Goal: Task Accomplishment & Management: Use online tool/utility

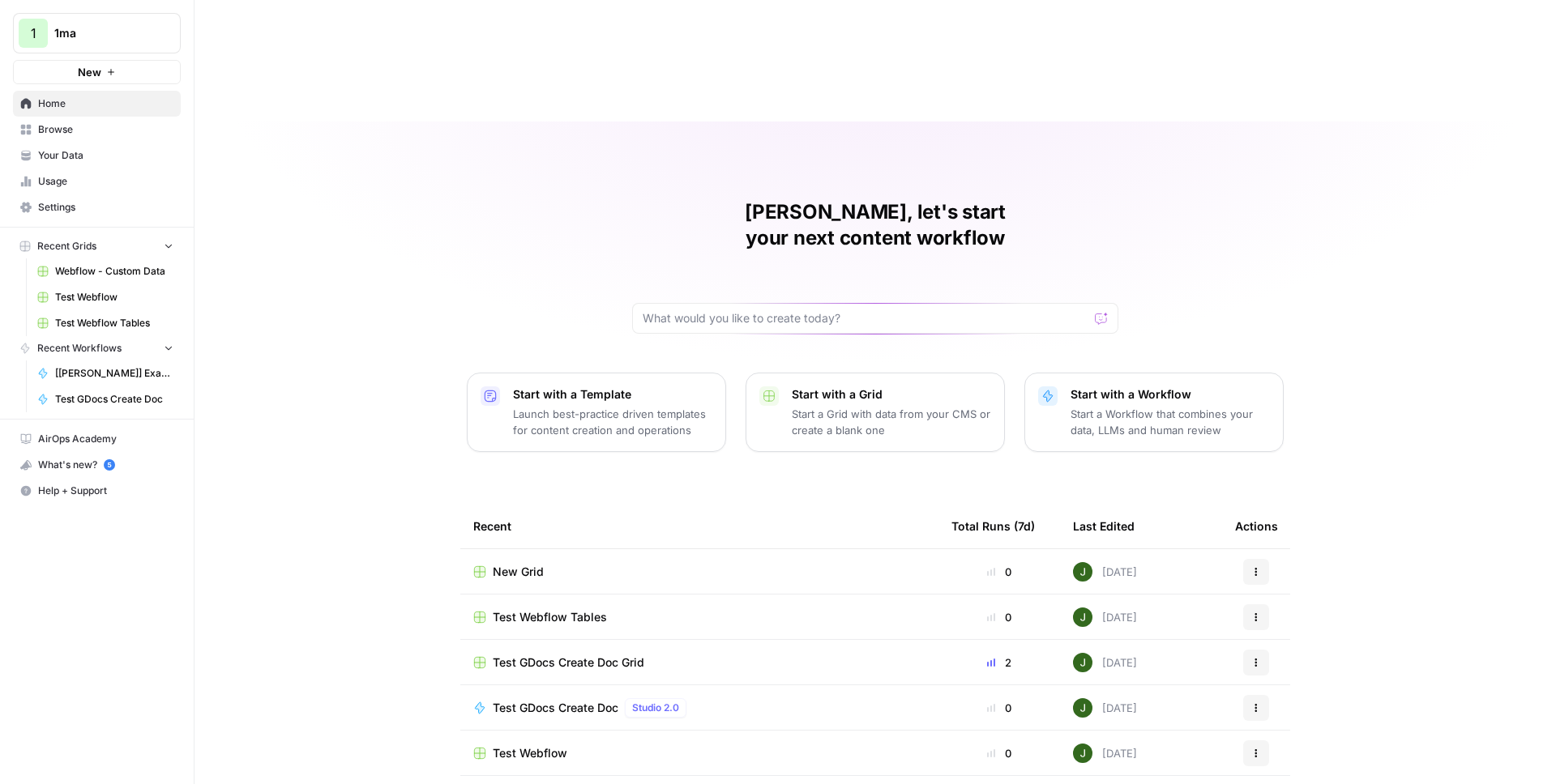
click at [107, 65] on button "New" at bounding box center [96, 72] width 168 height 24
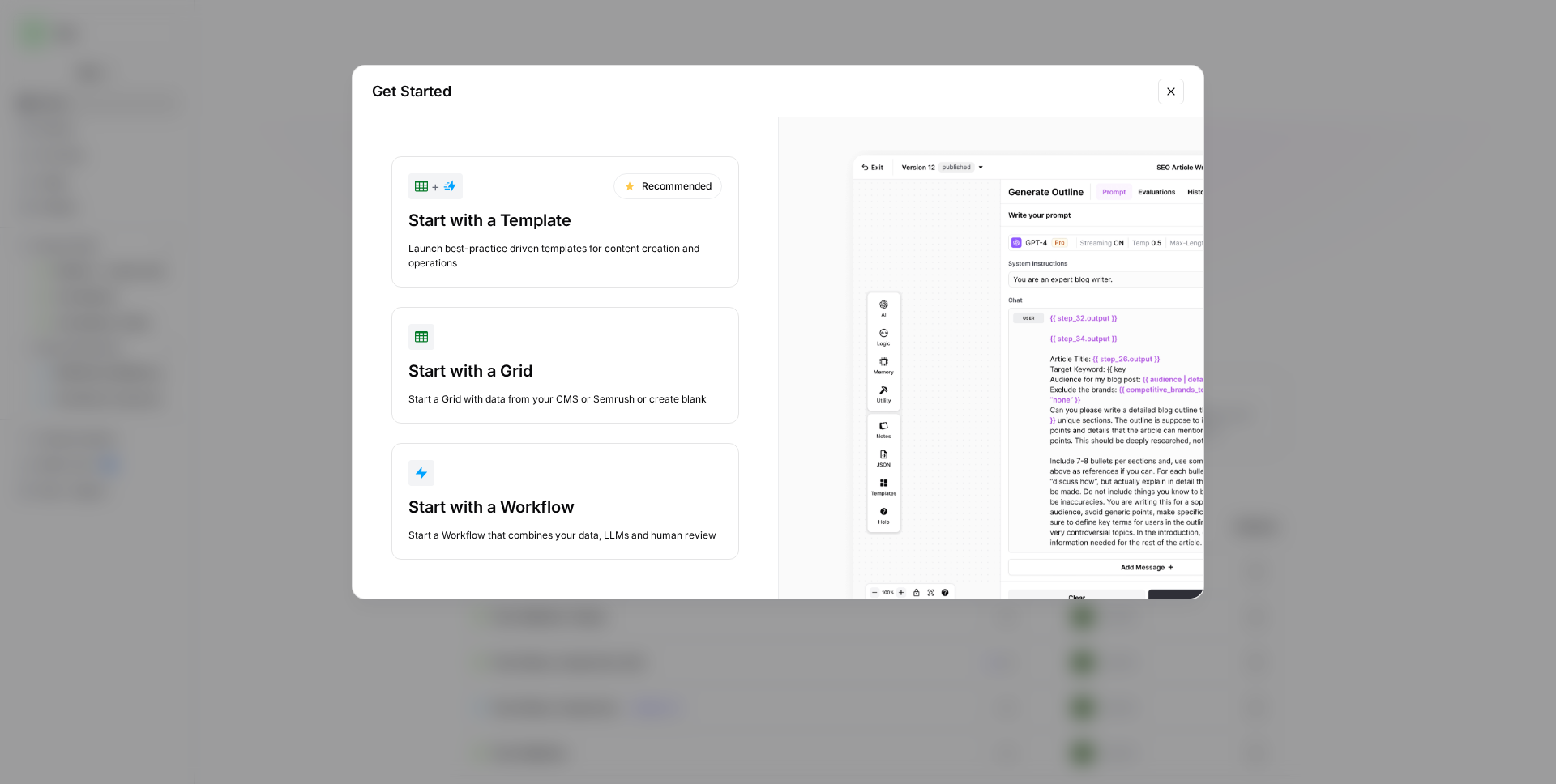
click at [528, 479] on div "button" at bounding box center [564, 473] width 314 height 26
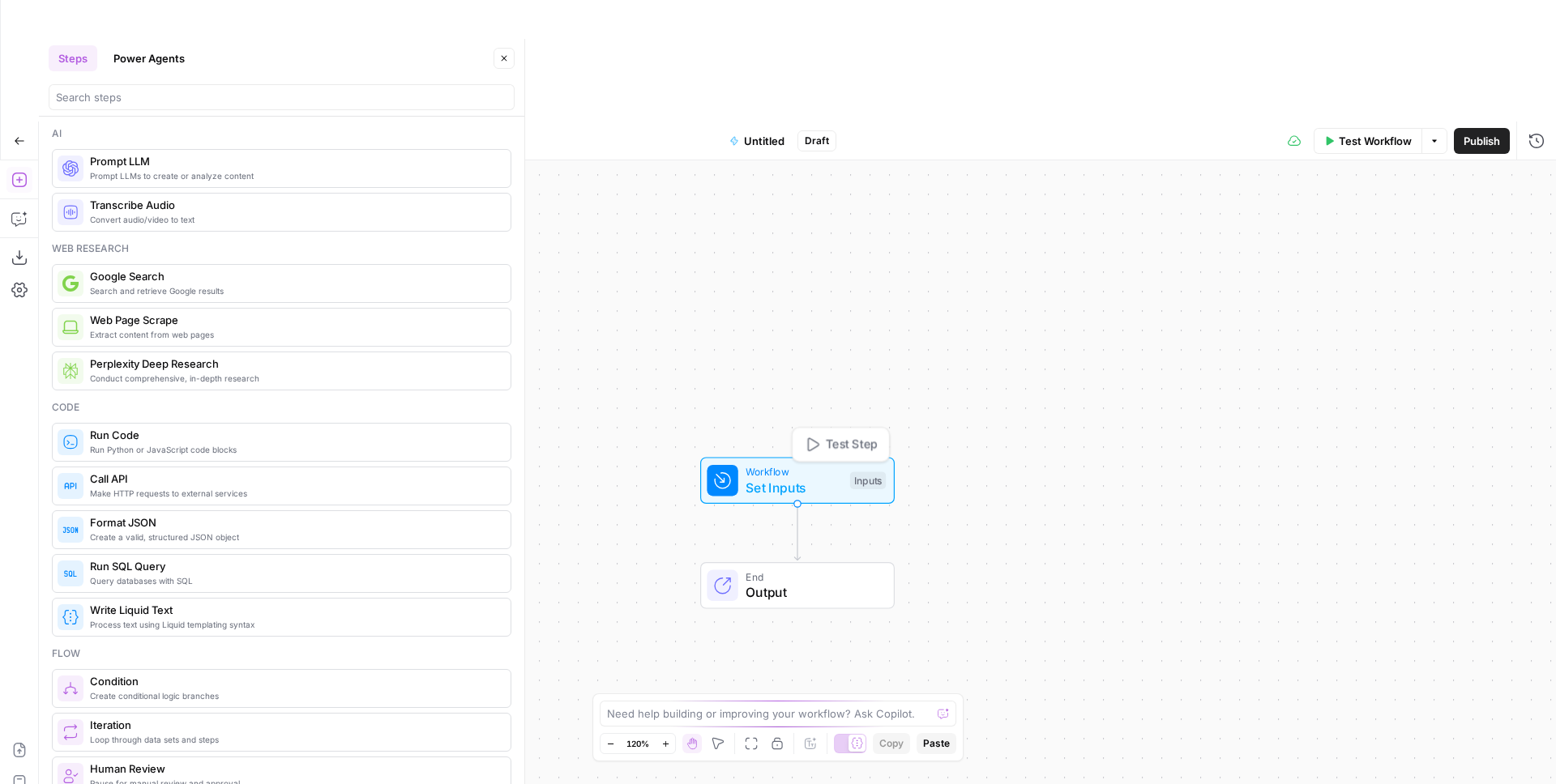
click at [757, 478] on span "Set Inputs" at bounding box center [794, 488] width 96 height 20
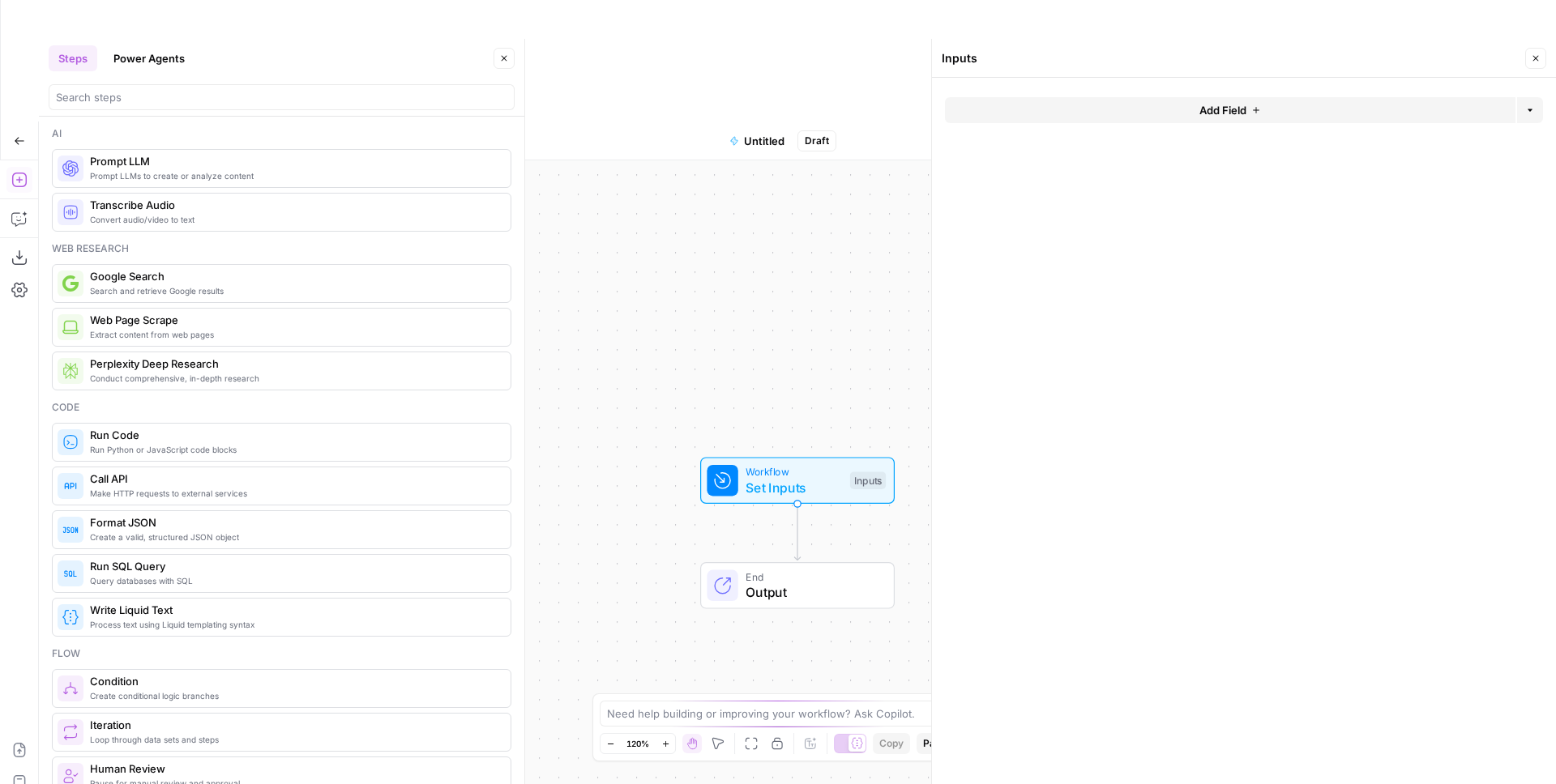
click at [1093, 108] on button "Add Field" at bounding box center [1230, 110] width 571 height 26
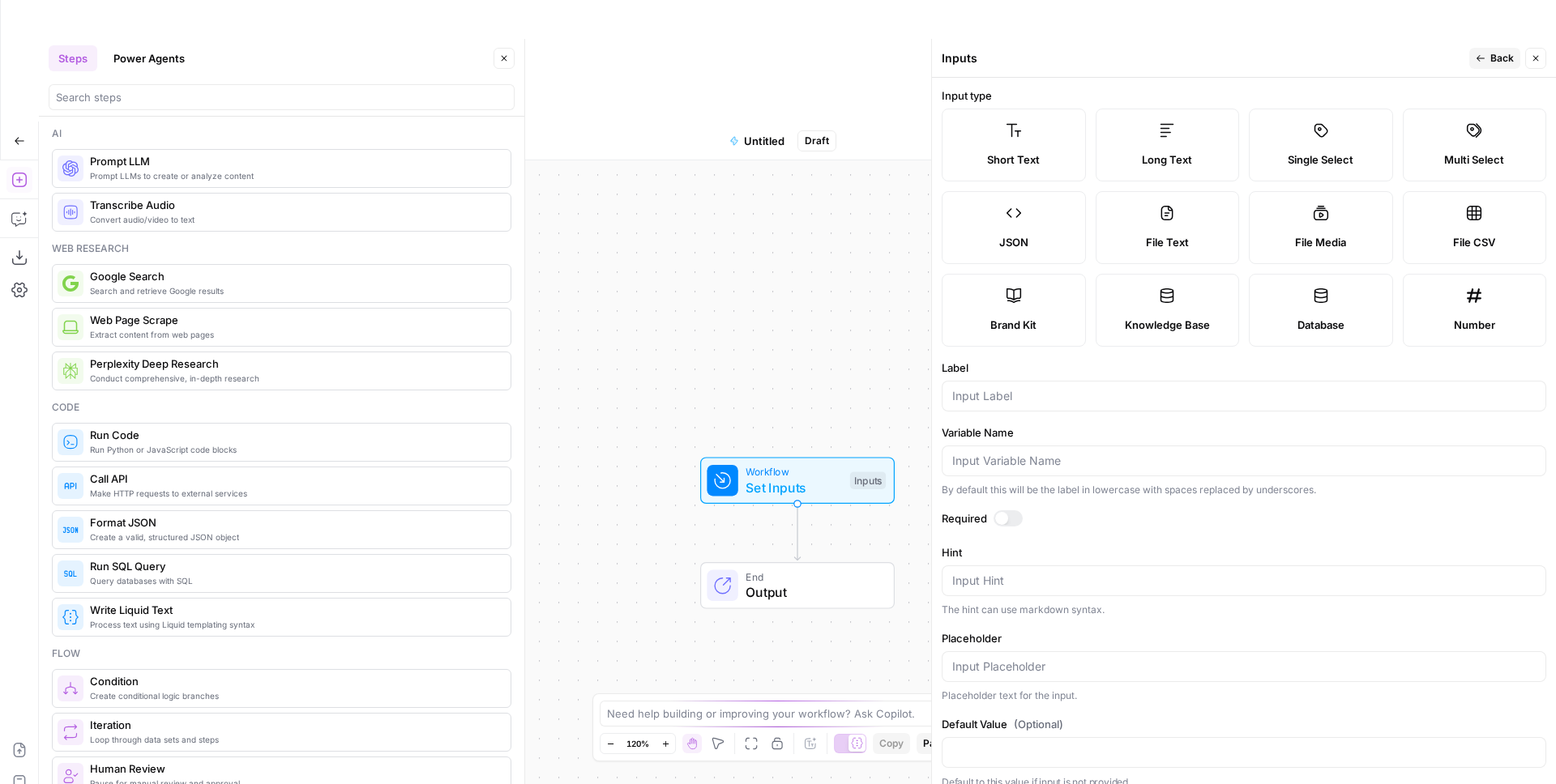
click at [1045, 317] on div "Brand Kit" at bounding box center [1014, 325] width 117 height 16
click at [991, 403] on input "Label" at bounding box center [1244, 396] width 583 height 16
type input "My Brand"
drag, startPoint x: 1014, startPoint y: 503, endPoint x: 1011, endPoint y: 512, distance: 9.5
click at [1014, 503] on form "Input type Short Text Long Text Single Select Multi Select JSON File Text File …" at bounding box center [1244, 431] width 624 height 707
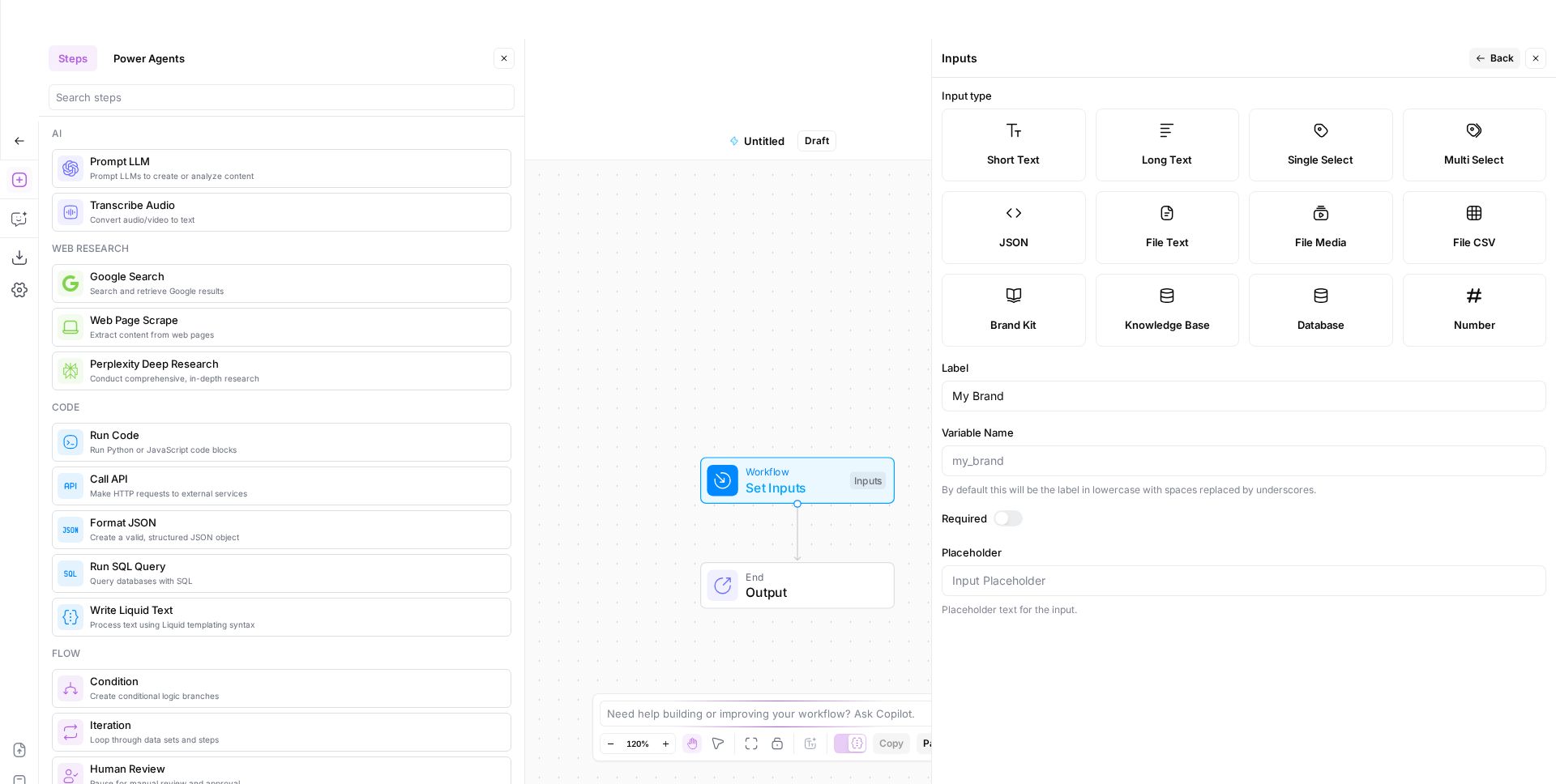
click at [1010, 520] on div at bounding box center [1009, 518] width 29 height 16
click at [1377, 133] on span "Test Workflow" at bounding box center [1376, 141] width 73 height 16
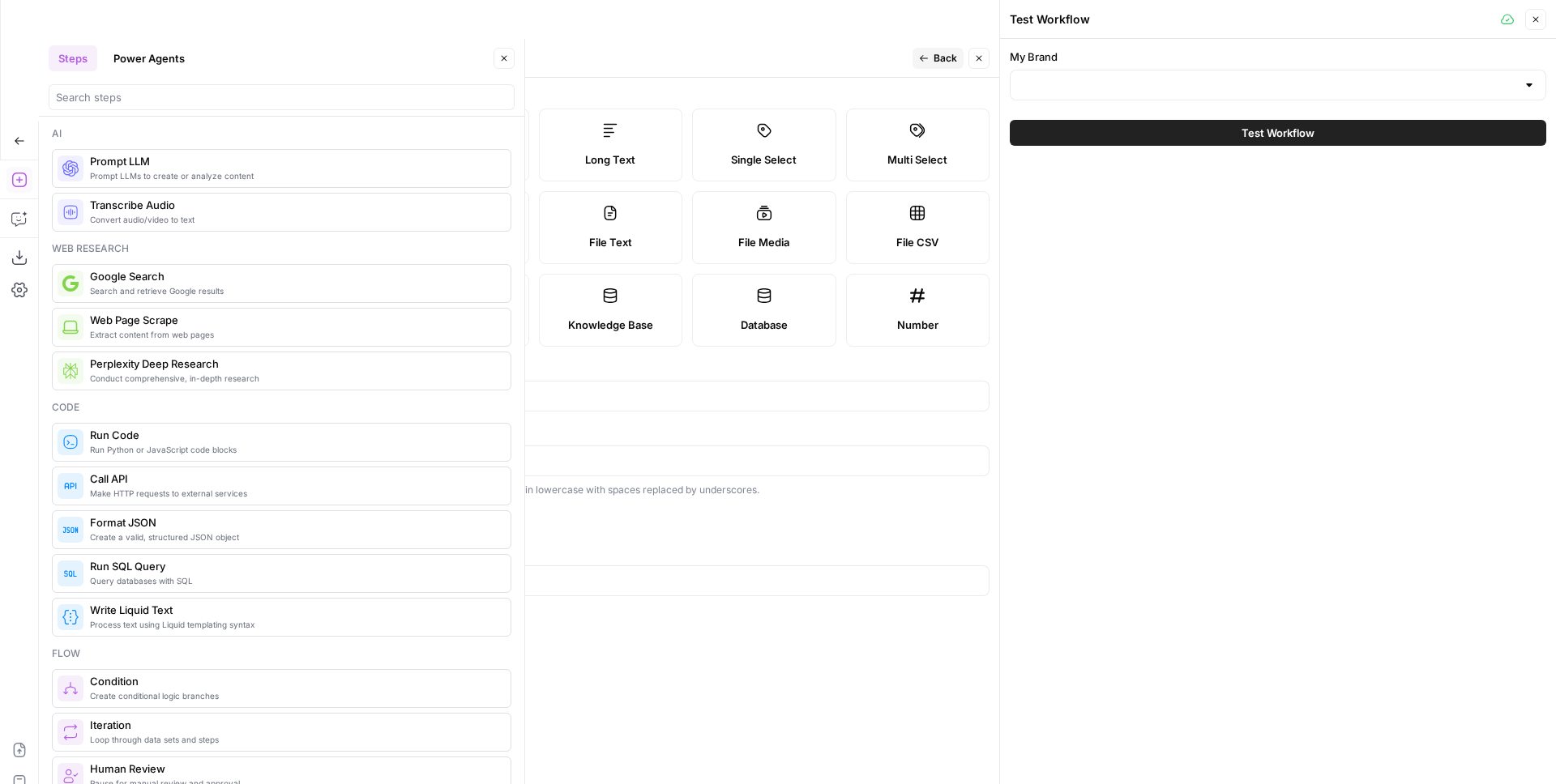
click at [1145, 101] on div "My Brand Test Workflow" at bounding box center [1278, 97] width 556 height 117
click at [1138, 86] on input "My Brand" at bounding box center [1268, 85] width 496 height 16
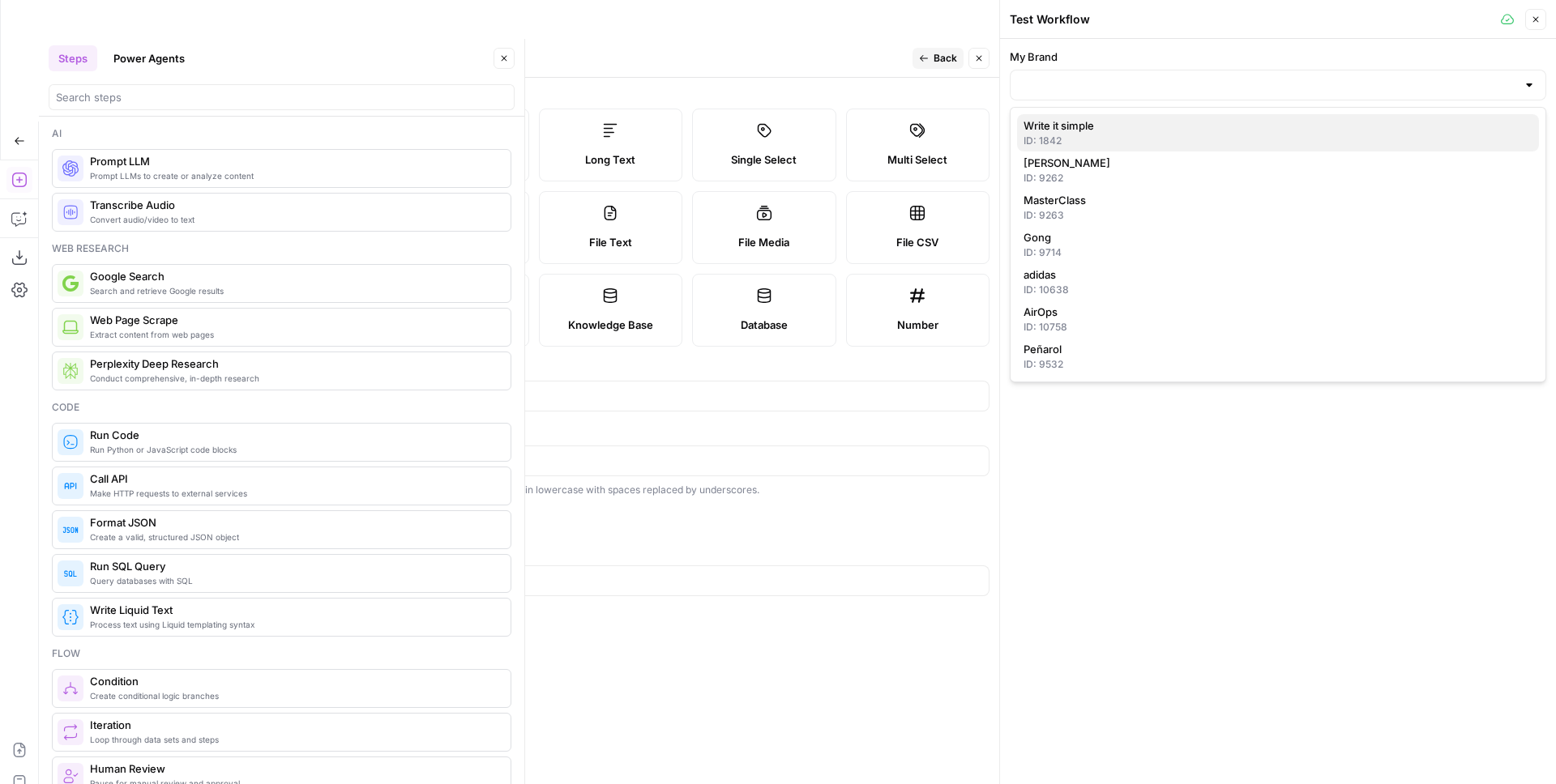
click at [1112, 131] on span "Write it simple" at bounding box center [1275, 125] width 503 height 16
type input "Write it simple"
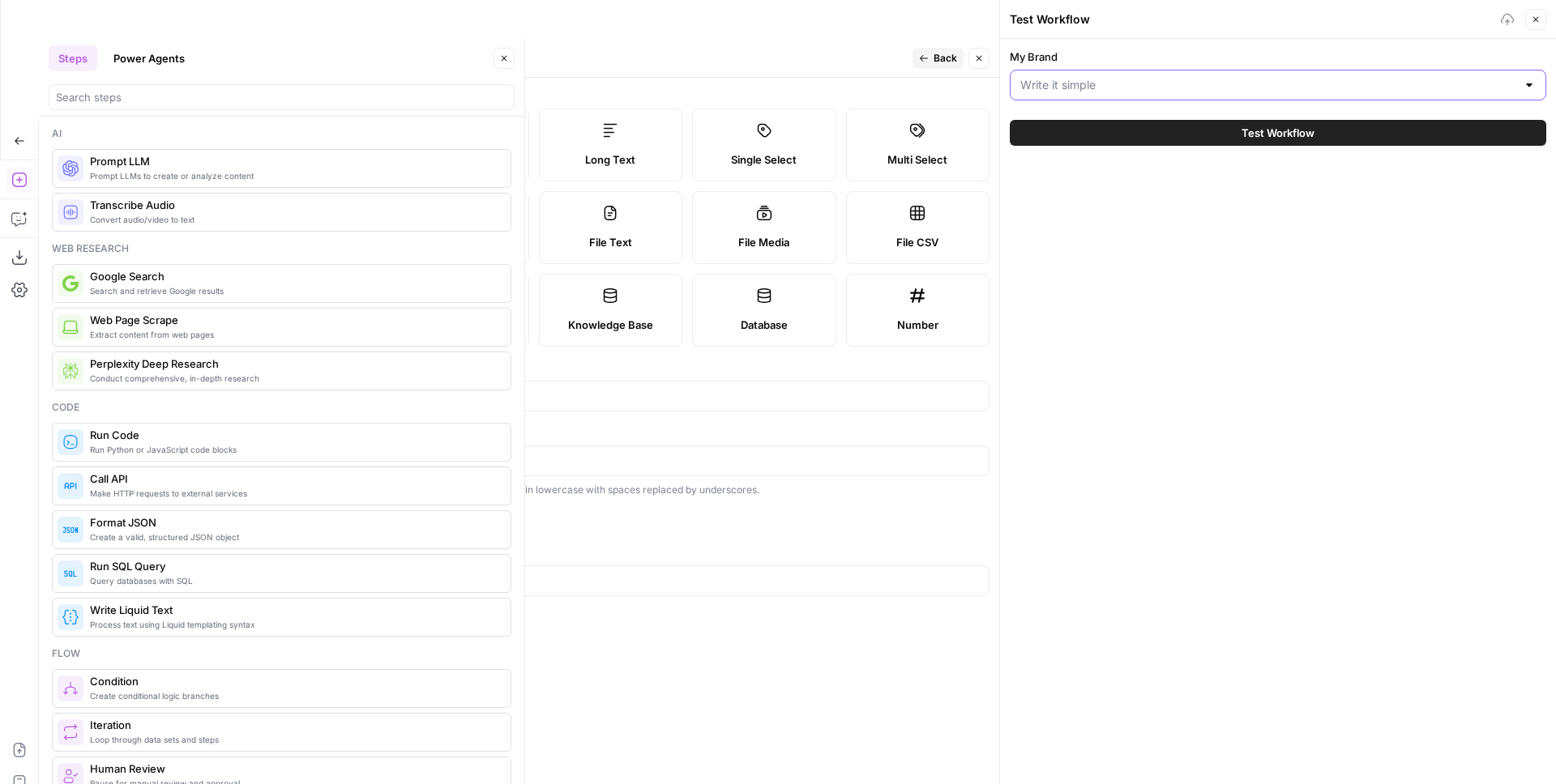
click at [1142, 82] on input "My Brand" at bounding box center [1268, 85] width 496 height 16
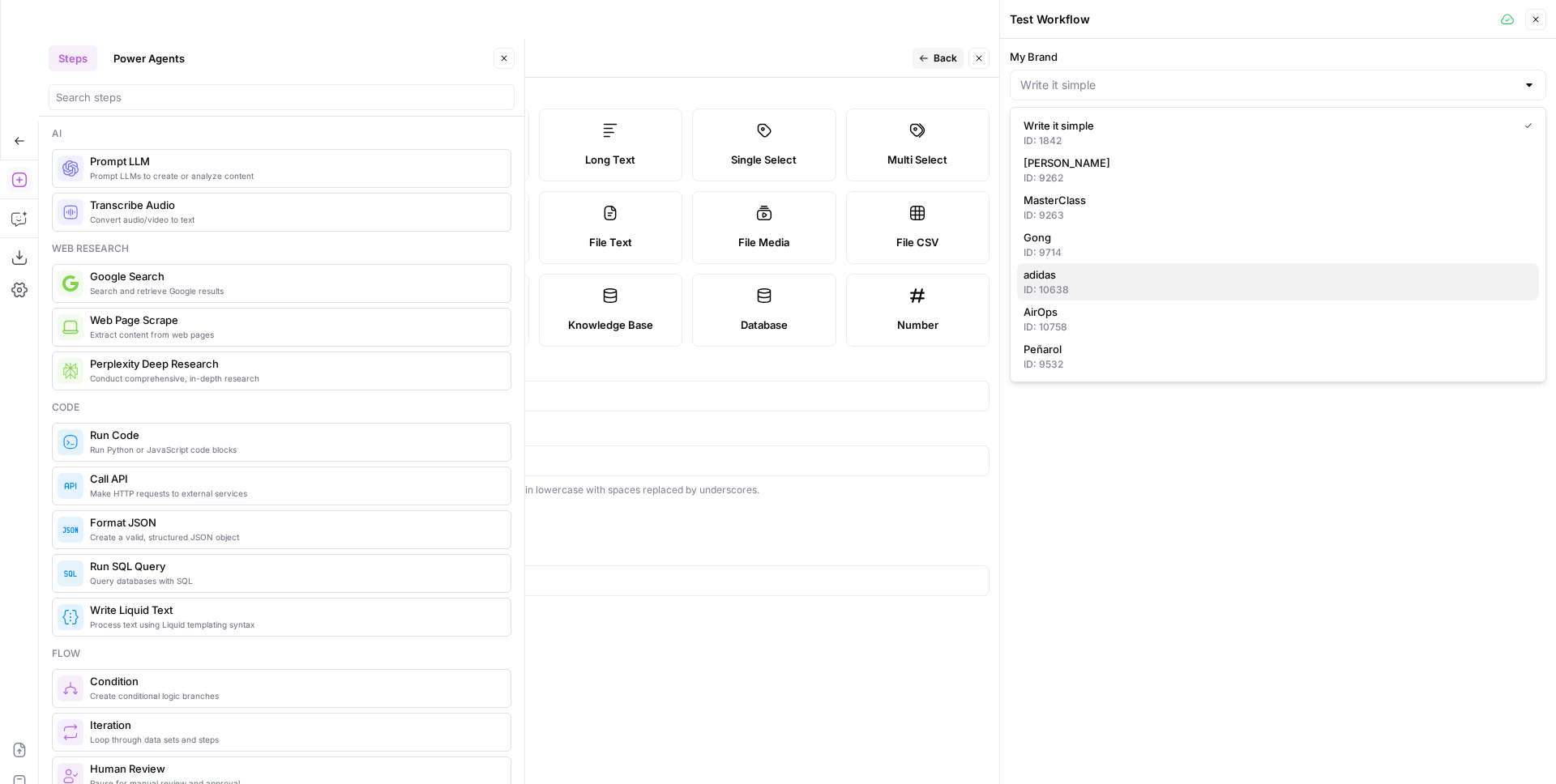
click at [1087, 277] on span "adidas" at bounding box center [1275, 274] width 503 height 16
type input "adidas"
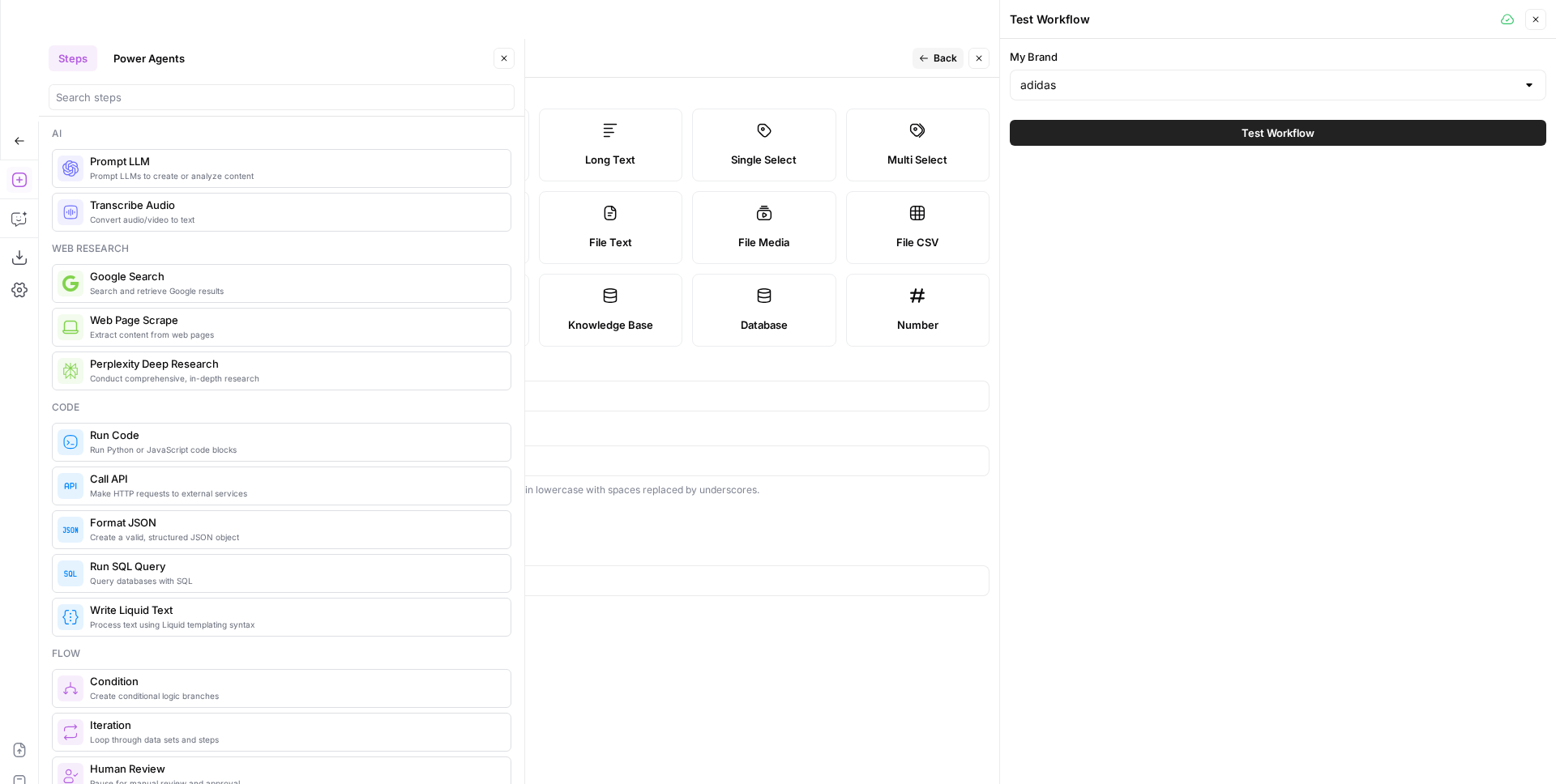
click at [1123, 137] on button "Test Workflow" at bounding box center [1278, 133] width 537 height 26
click at [1174, 129] on button "Test Workflow" at bounding box center [1278, 133] width 537 height 26
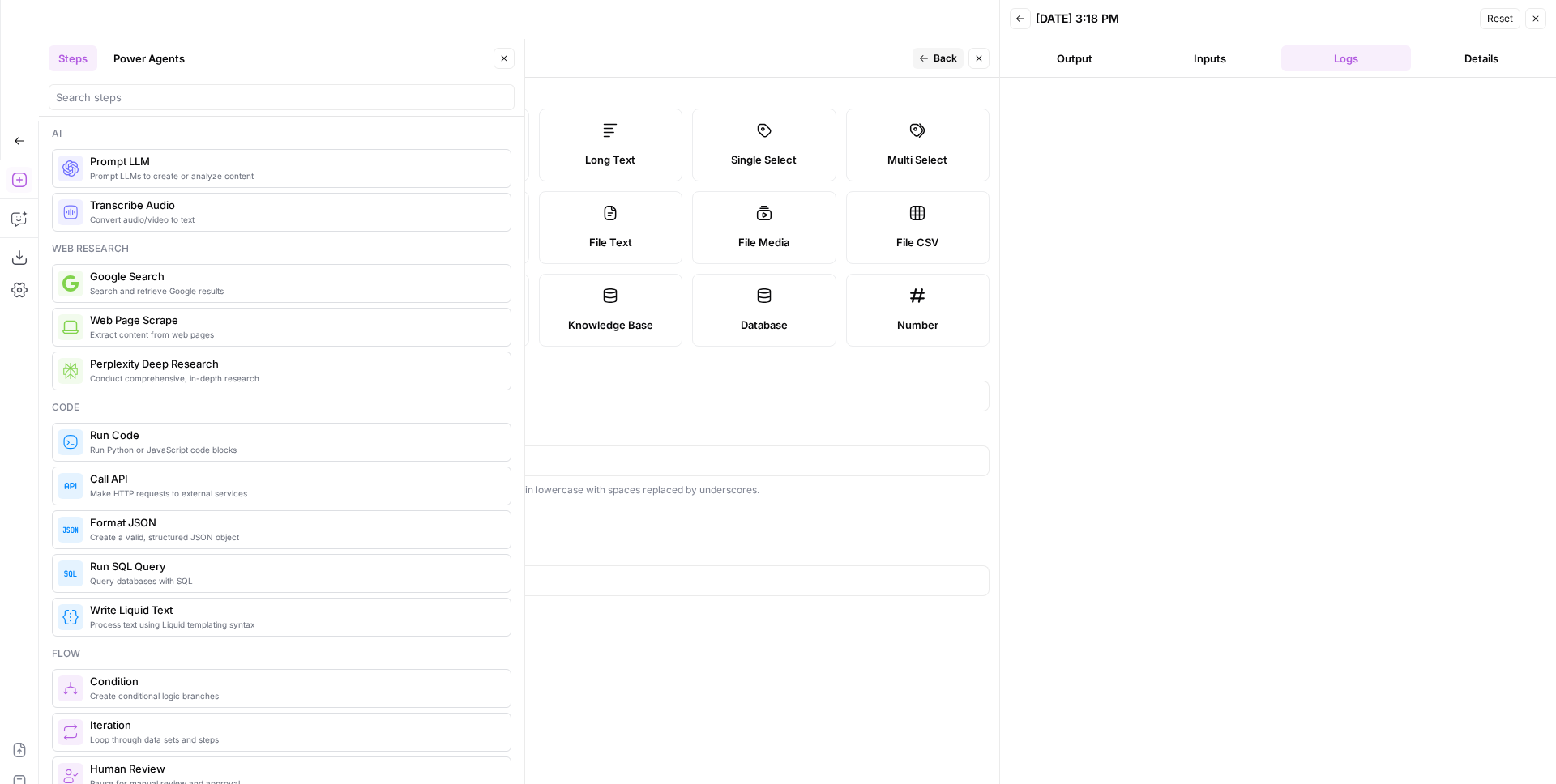
click at [983, 58] on span "Close" at bounding box center [983, 58] width 1 height 1
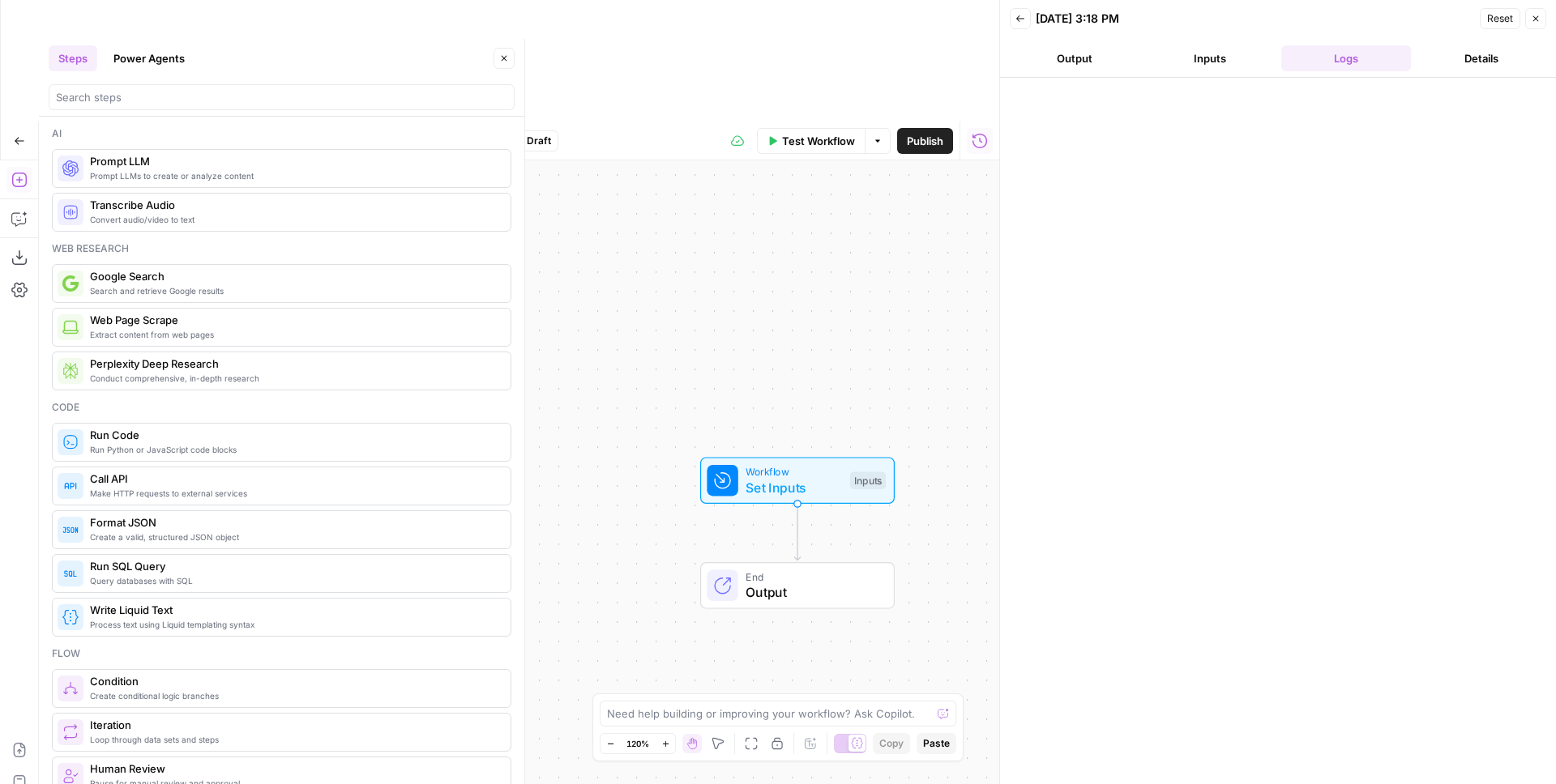
click at [1082, 58] on button "Output" at bounding box center [1074, 58] width 130 height 26
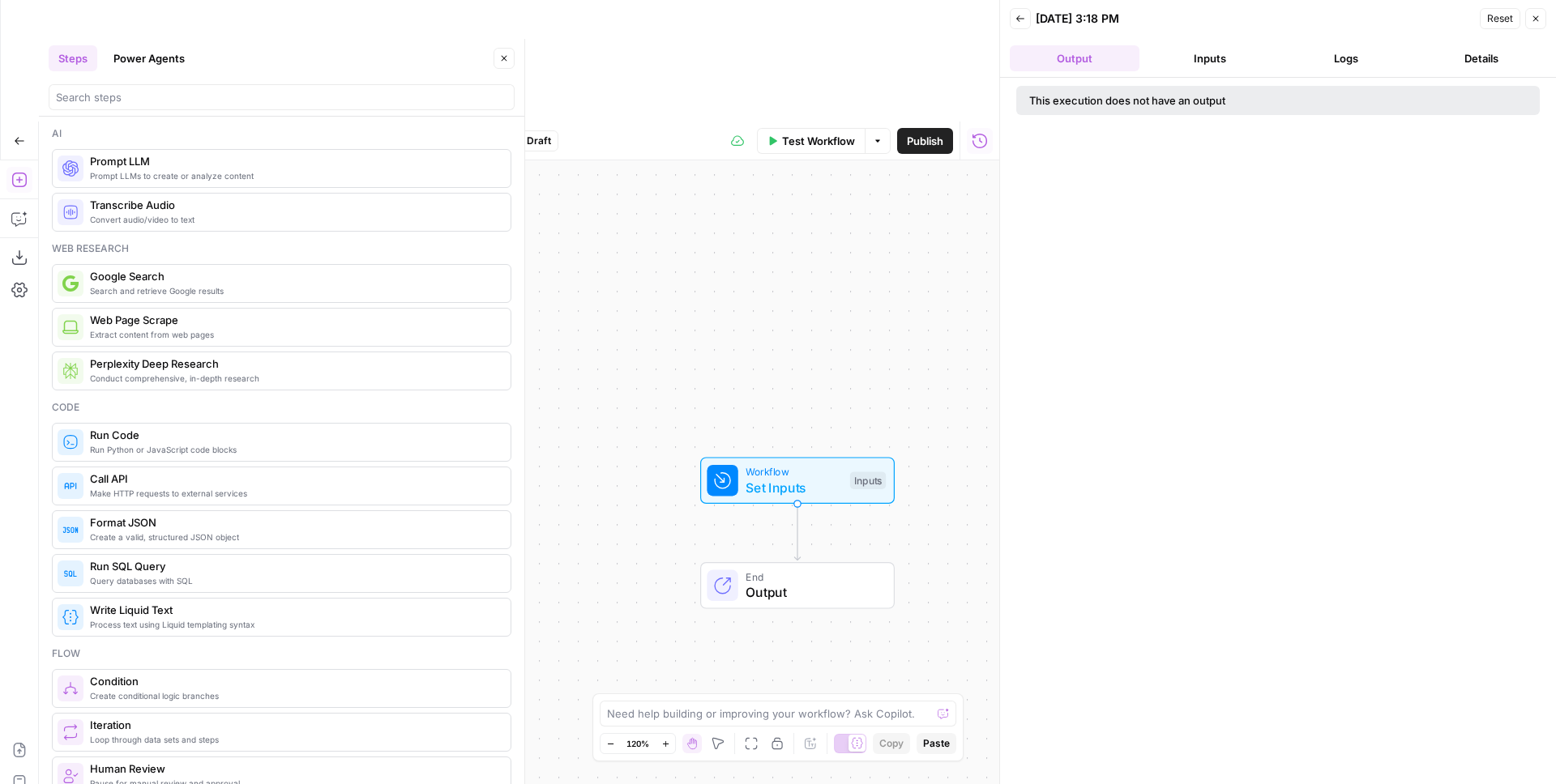
click at [1193, 61] on button "Inputs" at bounding box center [1211, 58] width 130 height 26
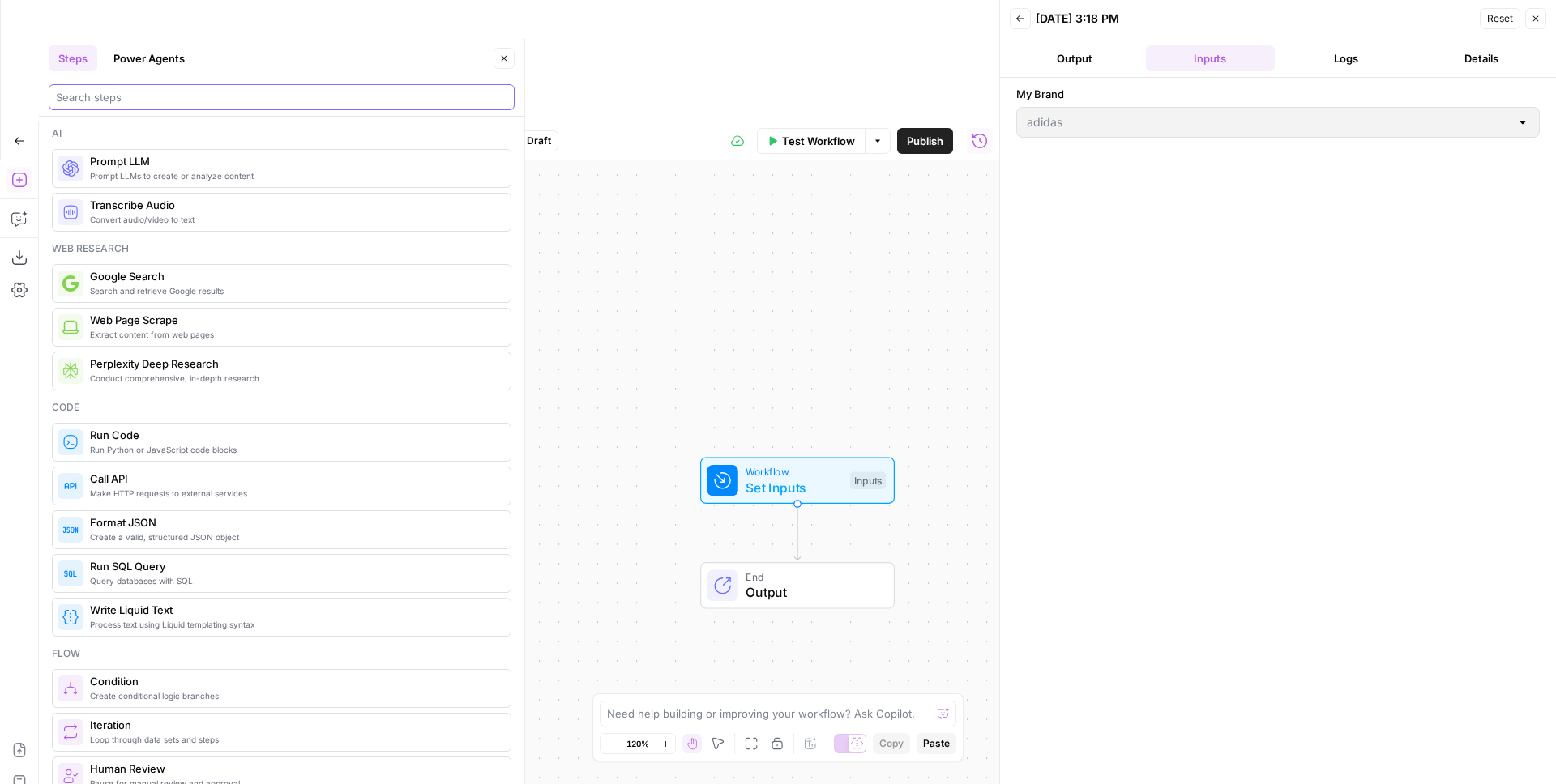
click at [163, 99] on input "search" at bounding box center [281, 97] width 451 height 16
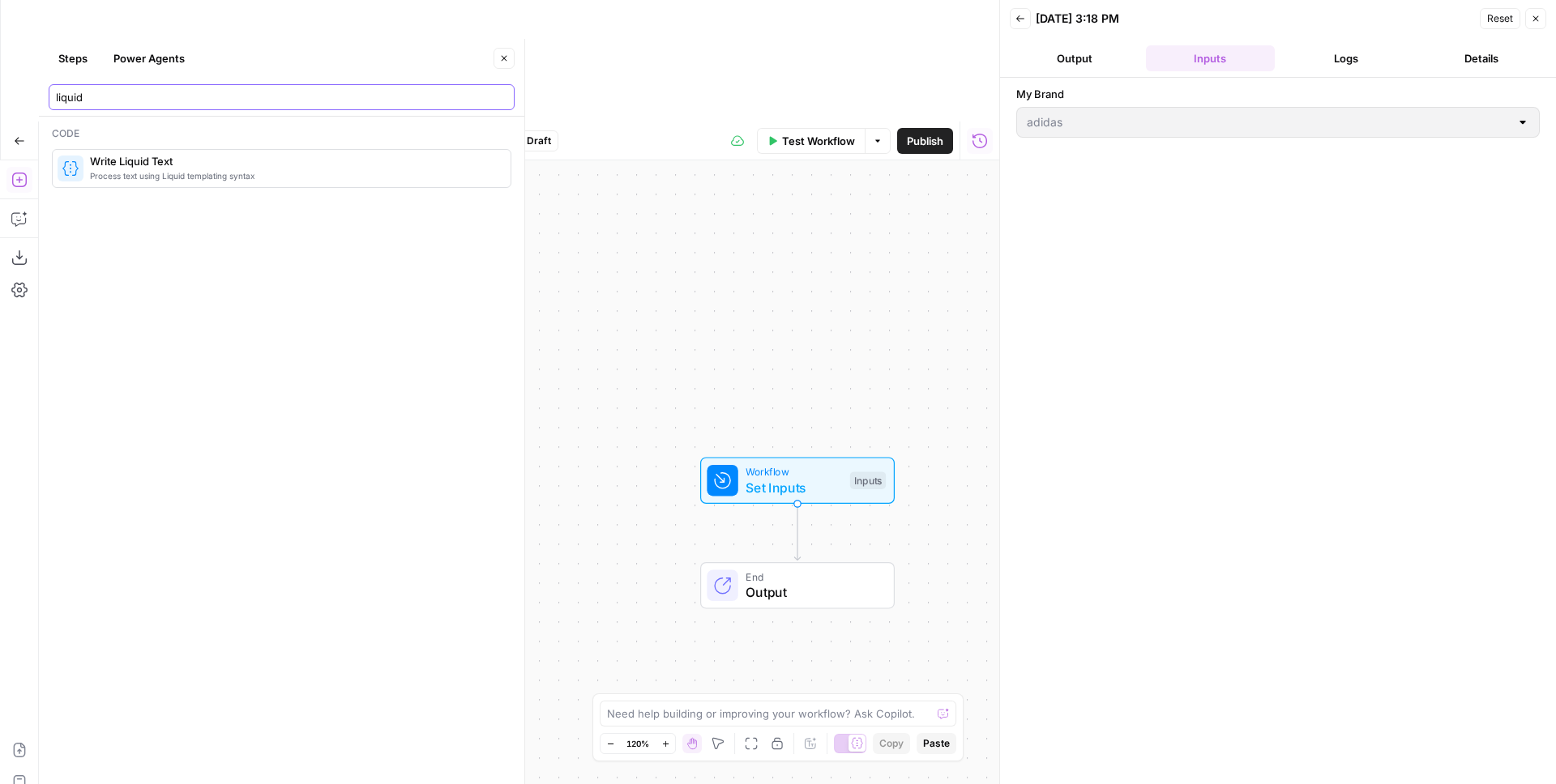
type input "liquid"
click at [178, 170] on span "Process text using Liquid templating syntax" at bounding box center [294, 175] width 408 height 13
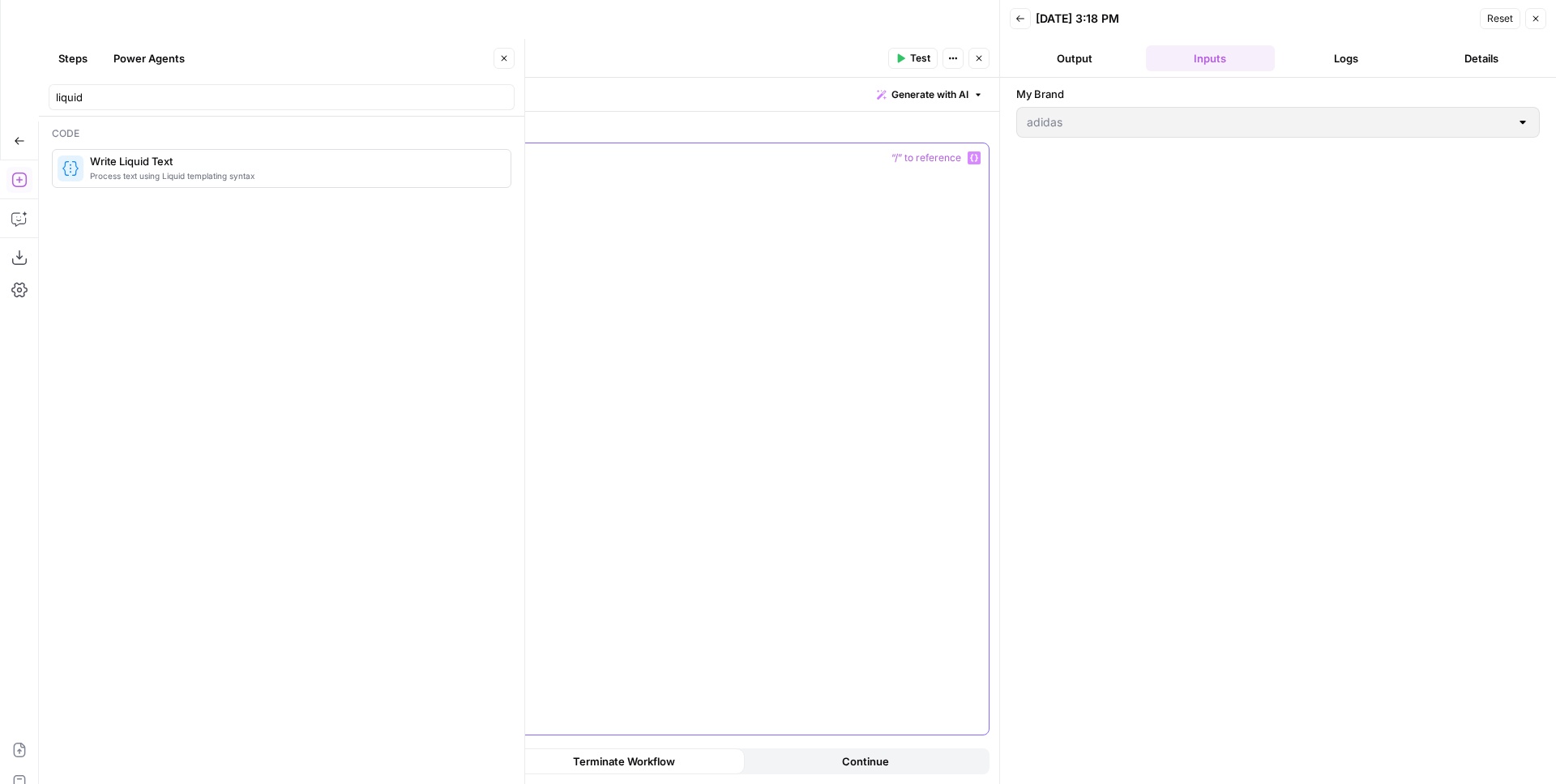
click at [586, 203] on div at bounding box center [687, 439] width 603 height 592
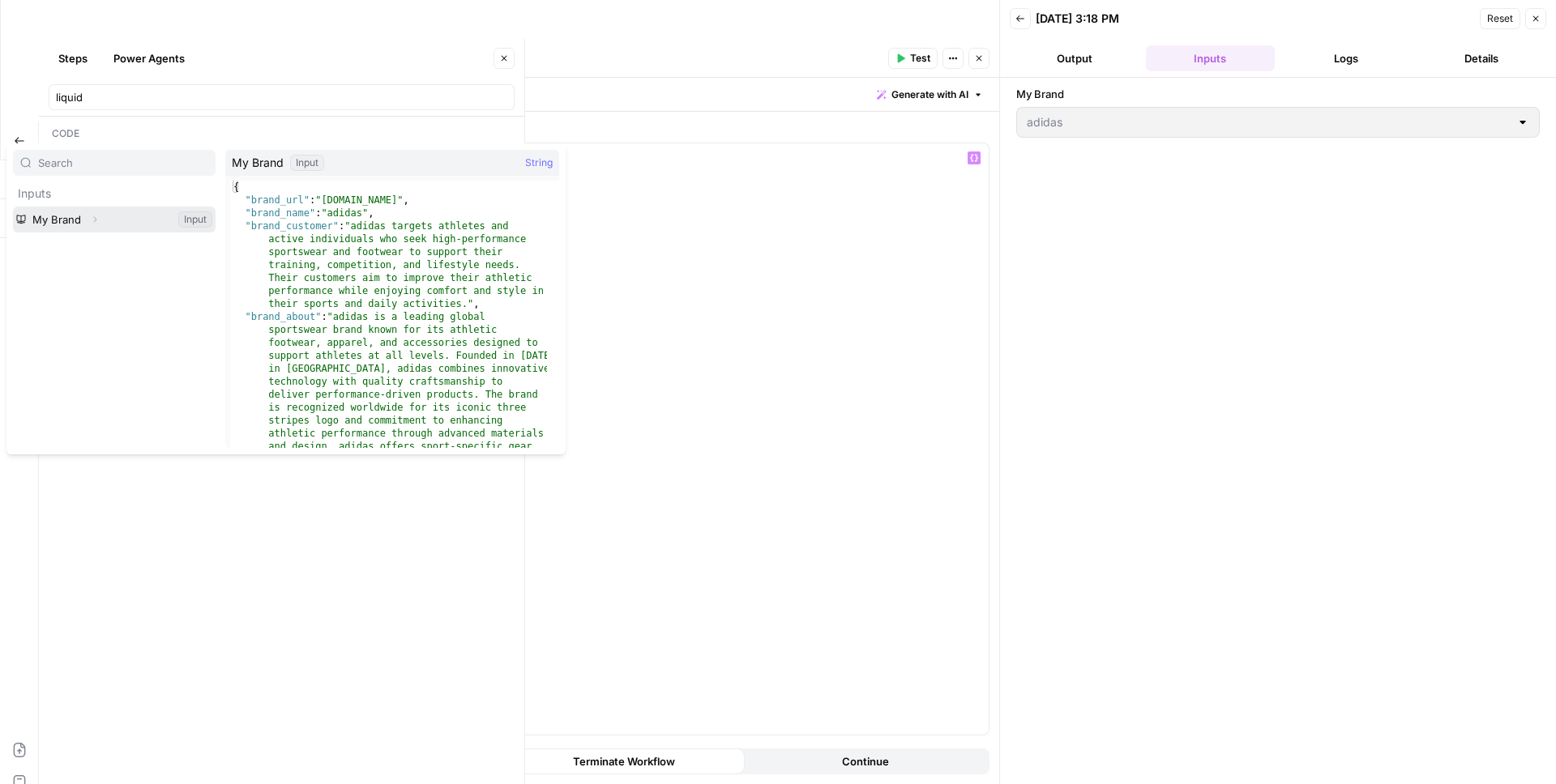
click at [62, 216] on button "Select variable My Brand" at bounding box center [114, 220] width 203 height 26
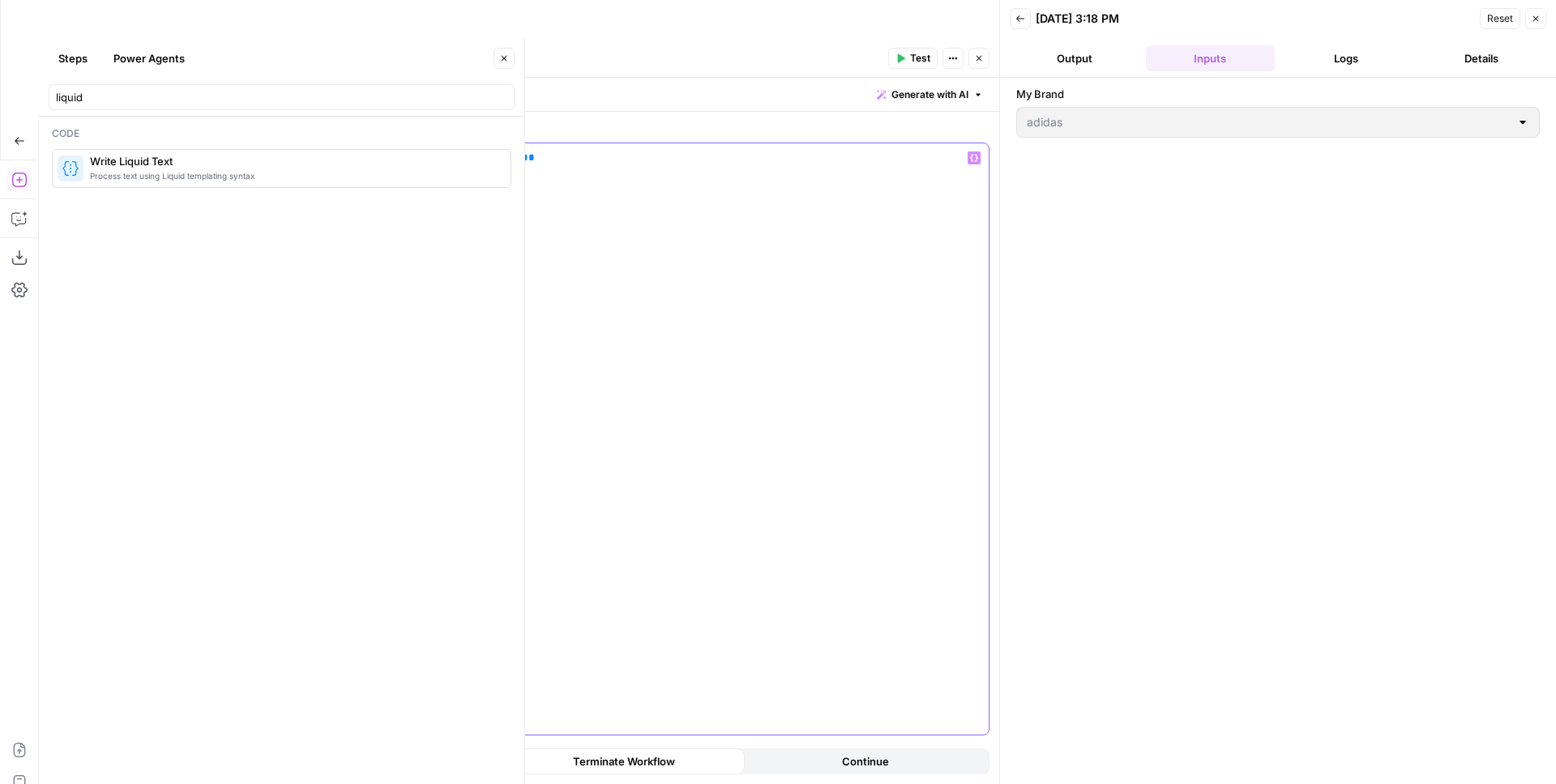
click at [716, 208] on div "** ******** **" at bounding box center [687, 439] width 603 height 592
click at [914, 59] on span "Test" at bounding box center [920, 58] width 21 height 15
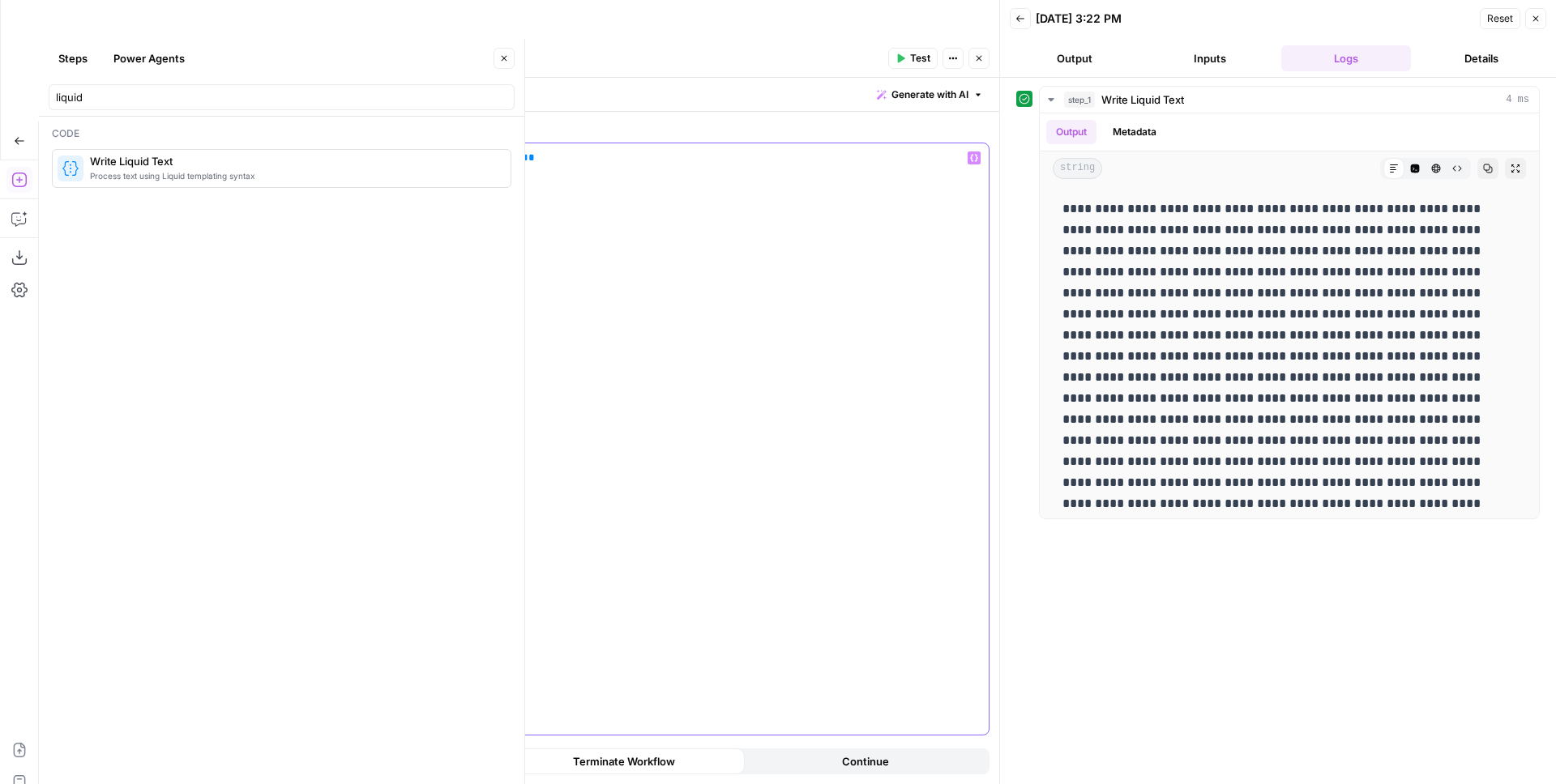
click at [823, 252] on div "** ******** **" at bounding box center [687, 439] width 603 height 592
